Goal: Information Seeking & Learning: Understand process/instructions

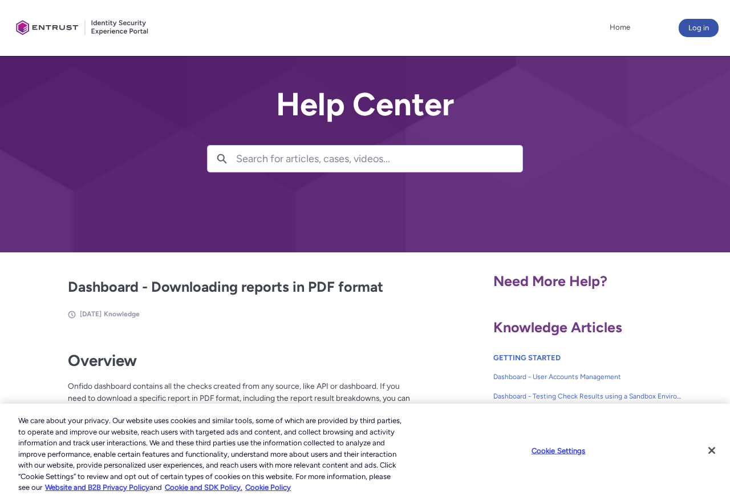
click at [295, 159] on input "Search for articles, cases, videos..." at bounding box center [379, 158] width 286 height 26
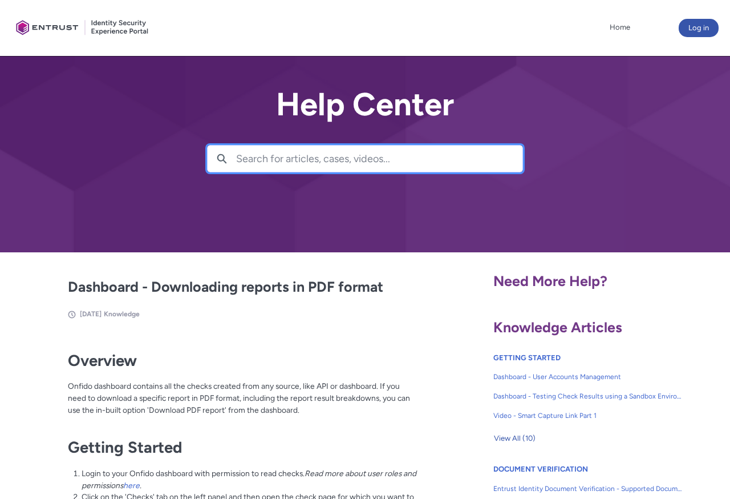
click at [310, 169] on input "Search for articles, cases, videos..." at bounding box center [379, 158] width 286 height 26
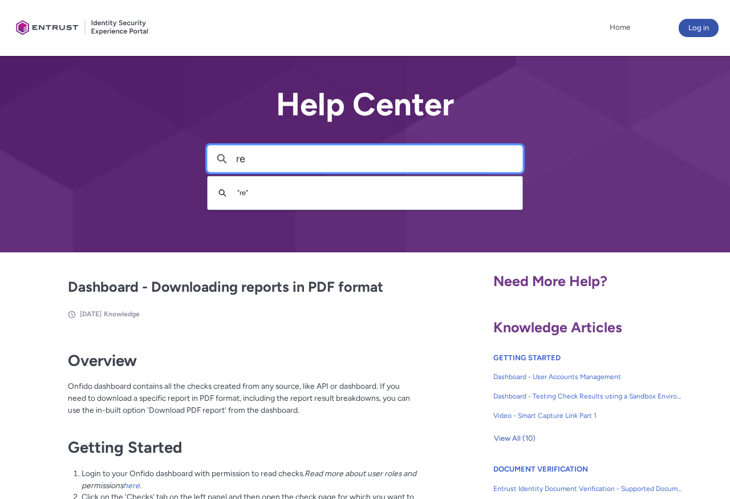
type input "r"
type input "sing up"
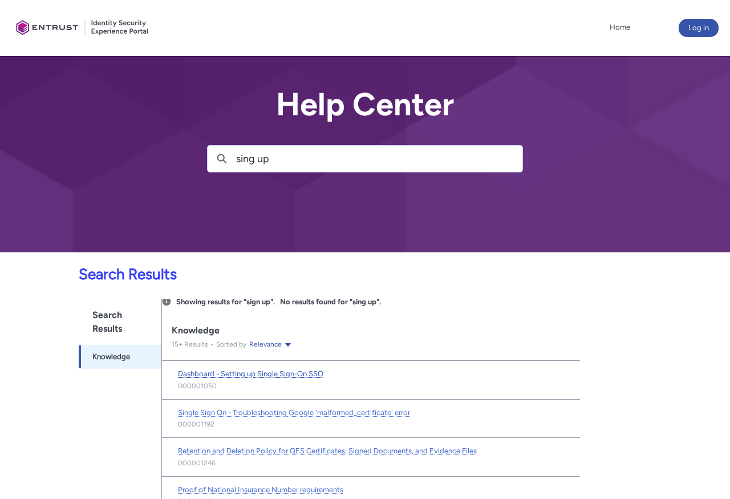
click at [285, 373] on span "Dashboard - Setting up Single Sign-On SSO" at bounding box center [250, 373] width 145 height 9
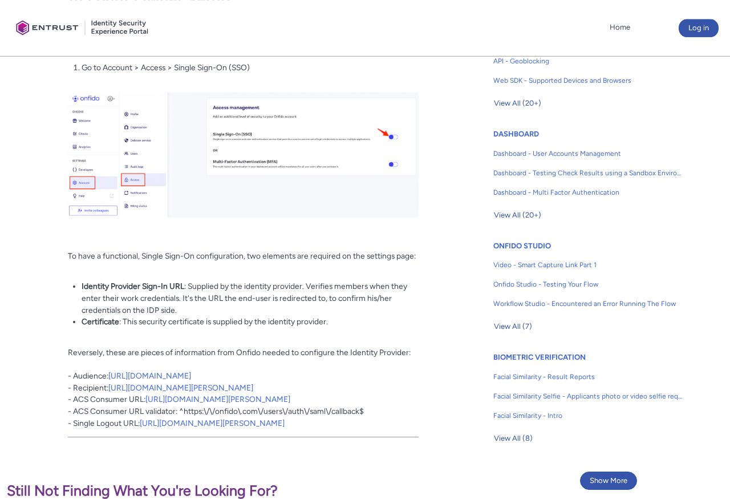
scroll to position [582, 0]
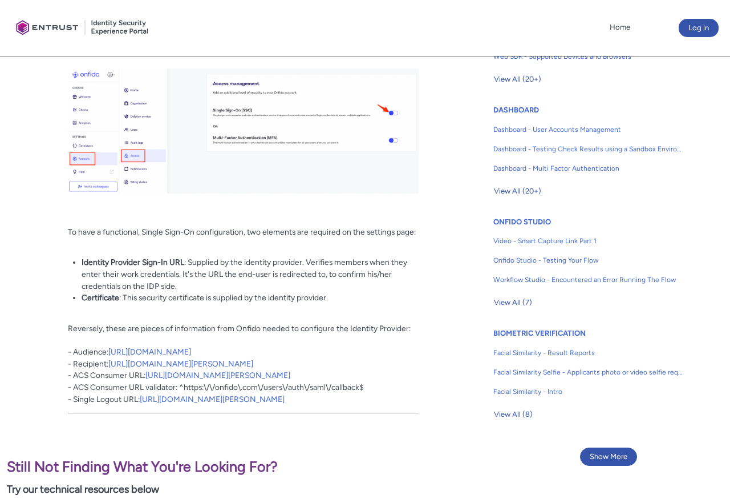
drag, startPoint x: 289, startPoint y: 396, endPoint x: 65, endPoint y: 353, distance: 228.5
click at [68, 353] on div "Overview Setting up Single Sign-On (SSO) on the Onfido platform can provide a n…" at bounding box center [243, 84] width 351 height 653
click at [62, 315] on article "Fields in section = hidden by css on CEP. Do not move section/hide headers Titl…" at bounding box center [221, 80] width 395 height 672
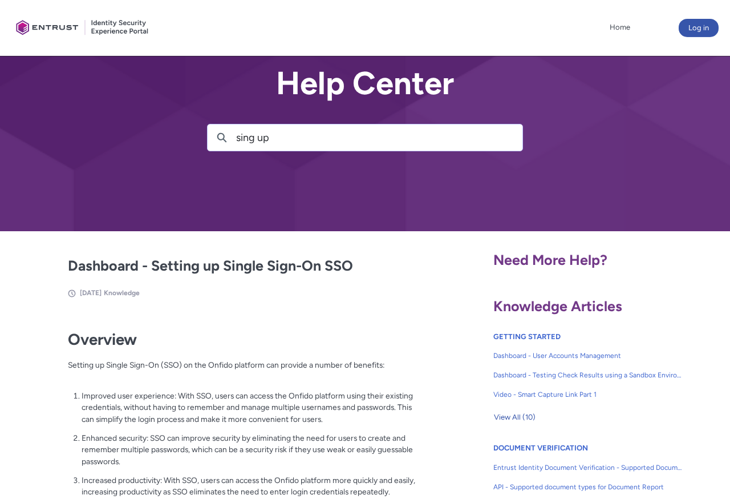
scroll to position [0, 0]
